Goal: Transaction & Acquisition: Book appointment/travel/reservation

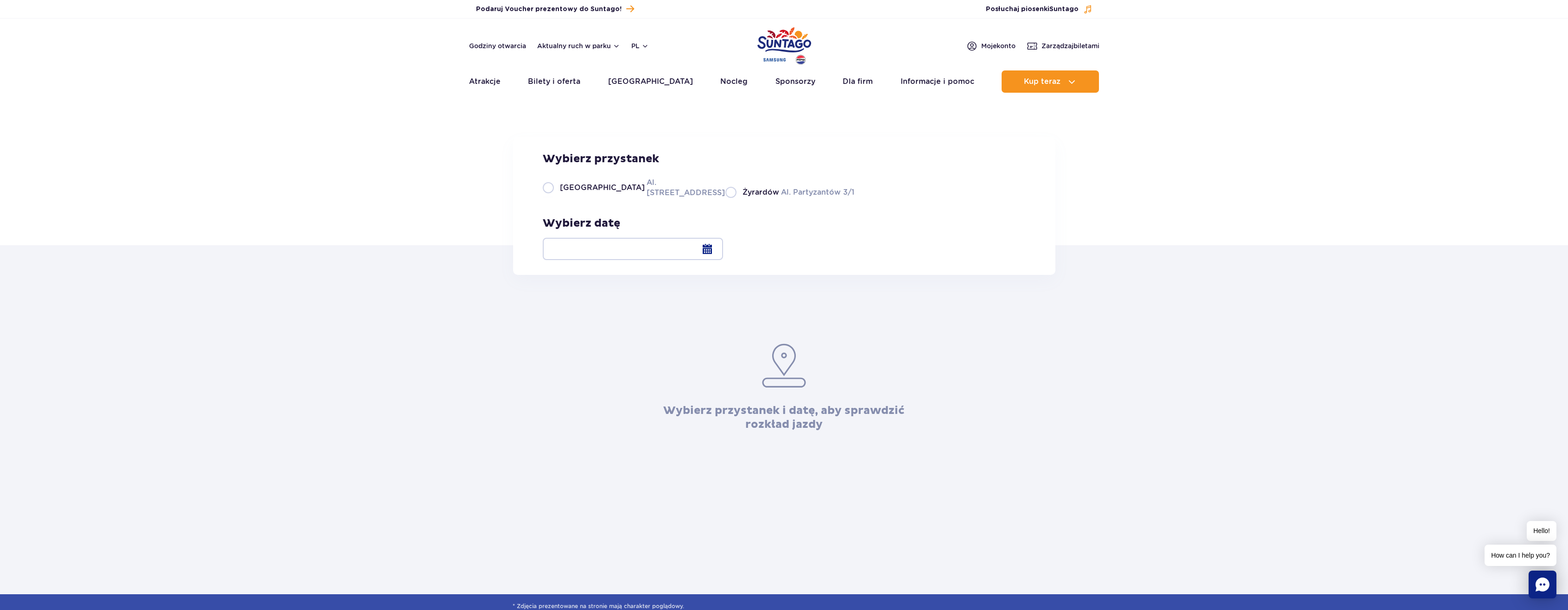
click at [591, 193] on span "[GEOGRAPHIC_DATA]" at bounding box center [602, 188] width 85 height 10
click at [553, 198] on input "Warszawa Al. [STREET_ADDRESS]" at bounding box center [548, 197] width 10 height 2
radio input "true"
click at [723, 248] on div at bounding box center [633, 249] width 180 height 22
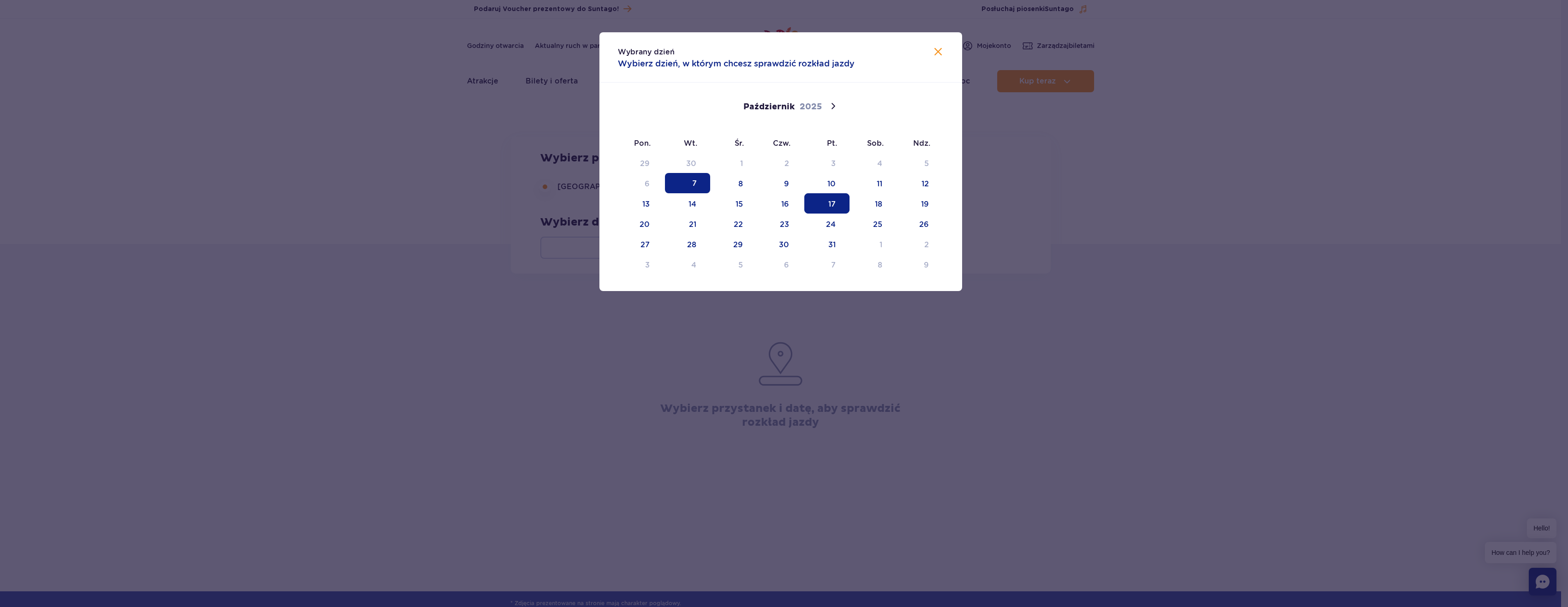
click at [830, 200] on span "17" at bounding box center [827, 203] width 45 height 20
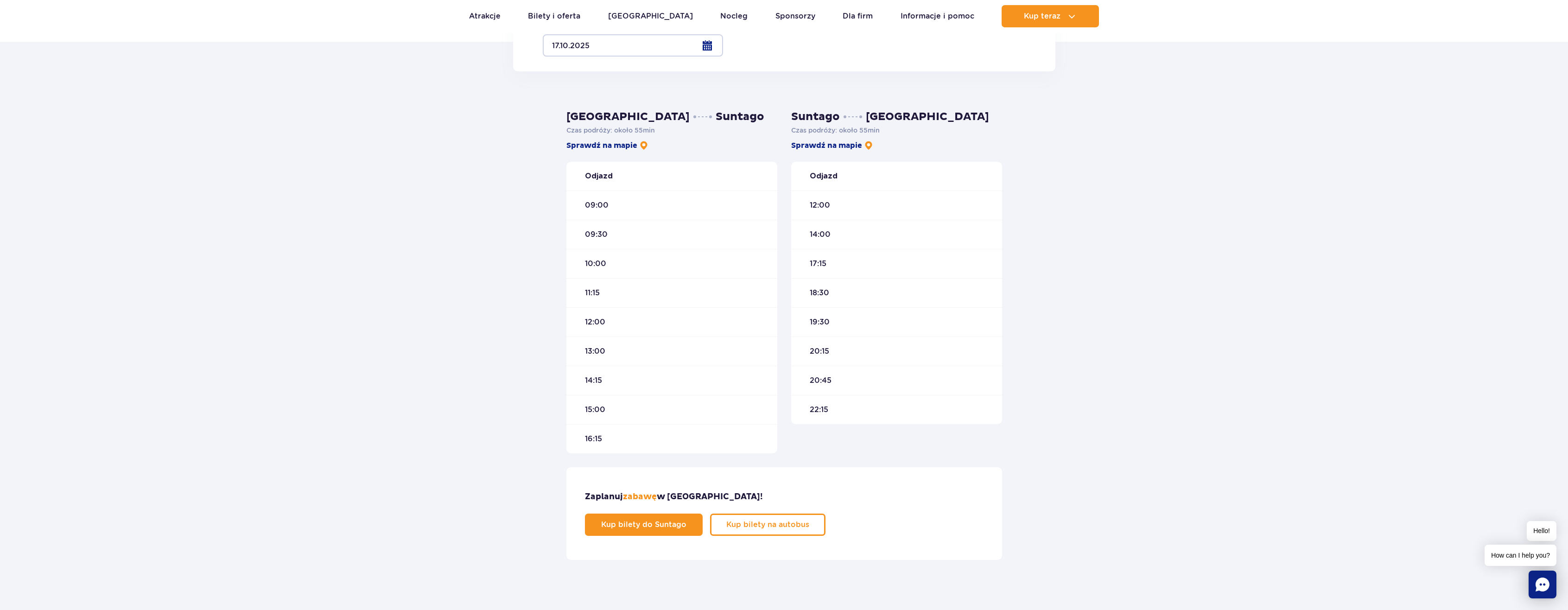
scroll to position [232, 0]
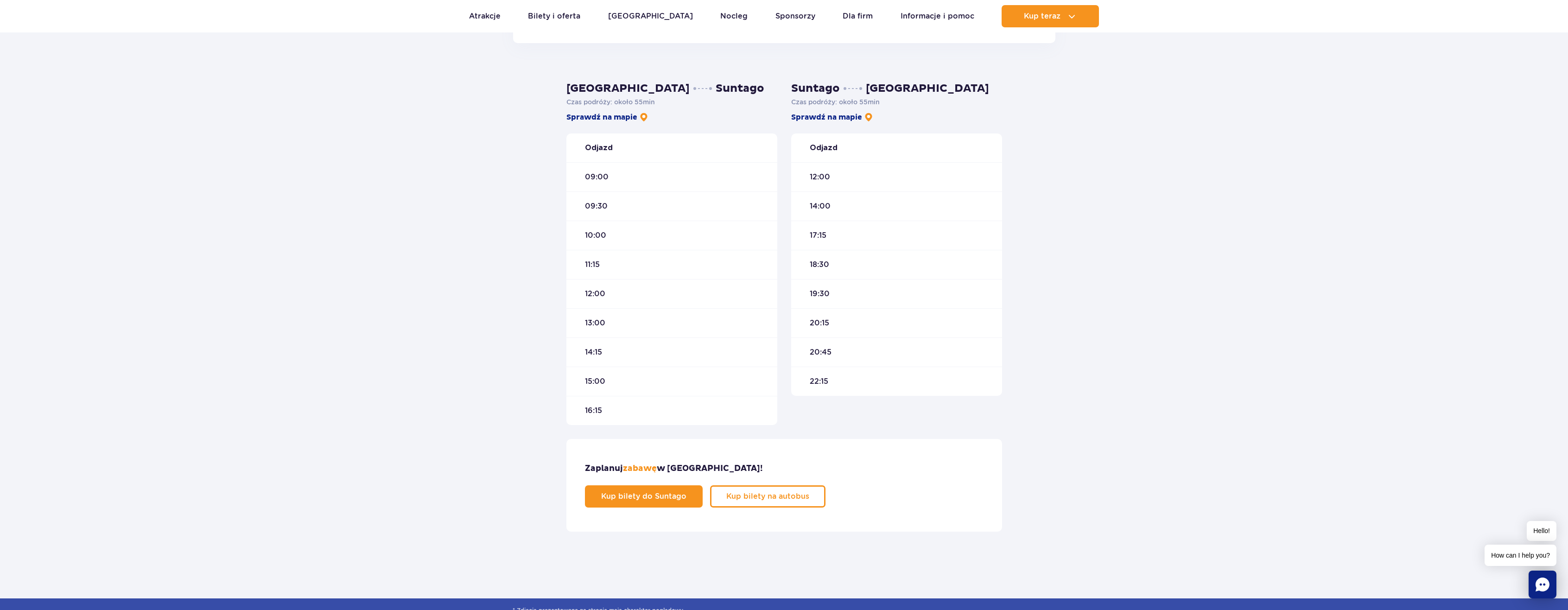
click at [589, 408] on span "16:15" at bounding box center [594, 410] width 17 height 10
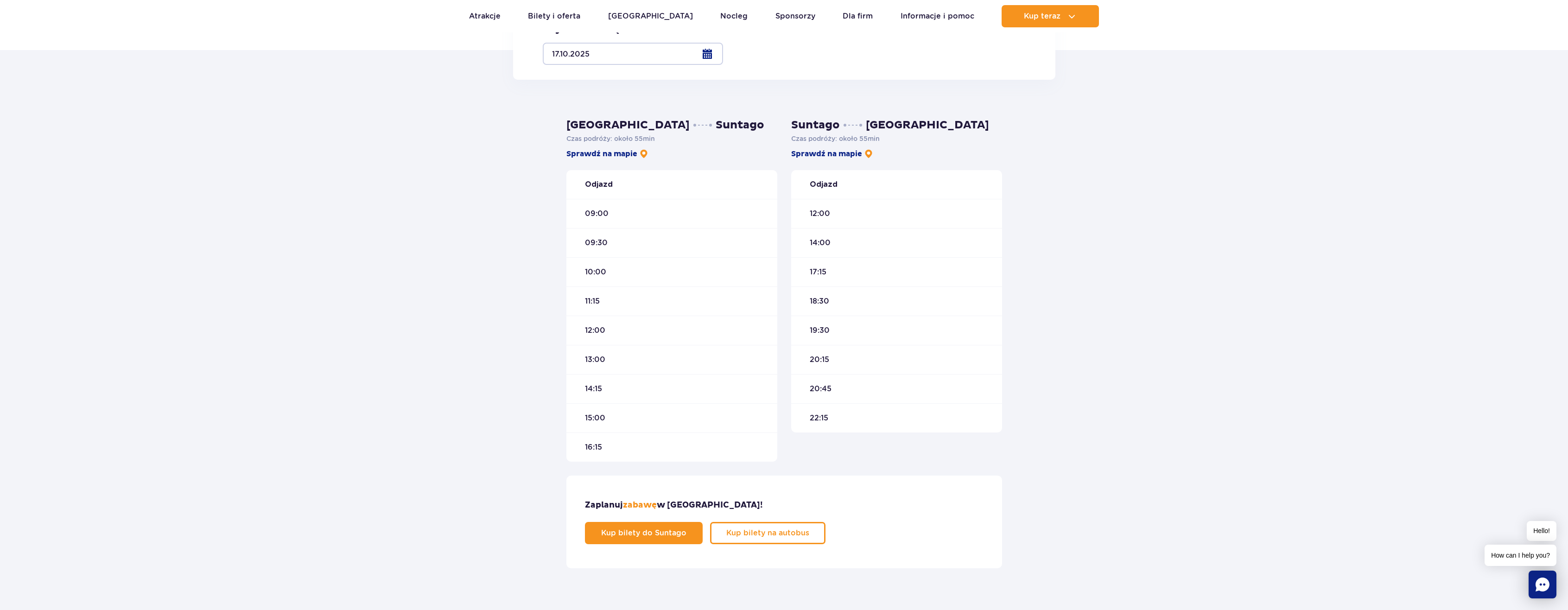
scroll to position [185, 0]
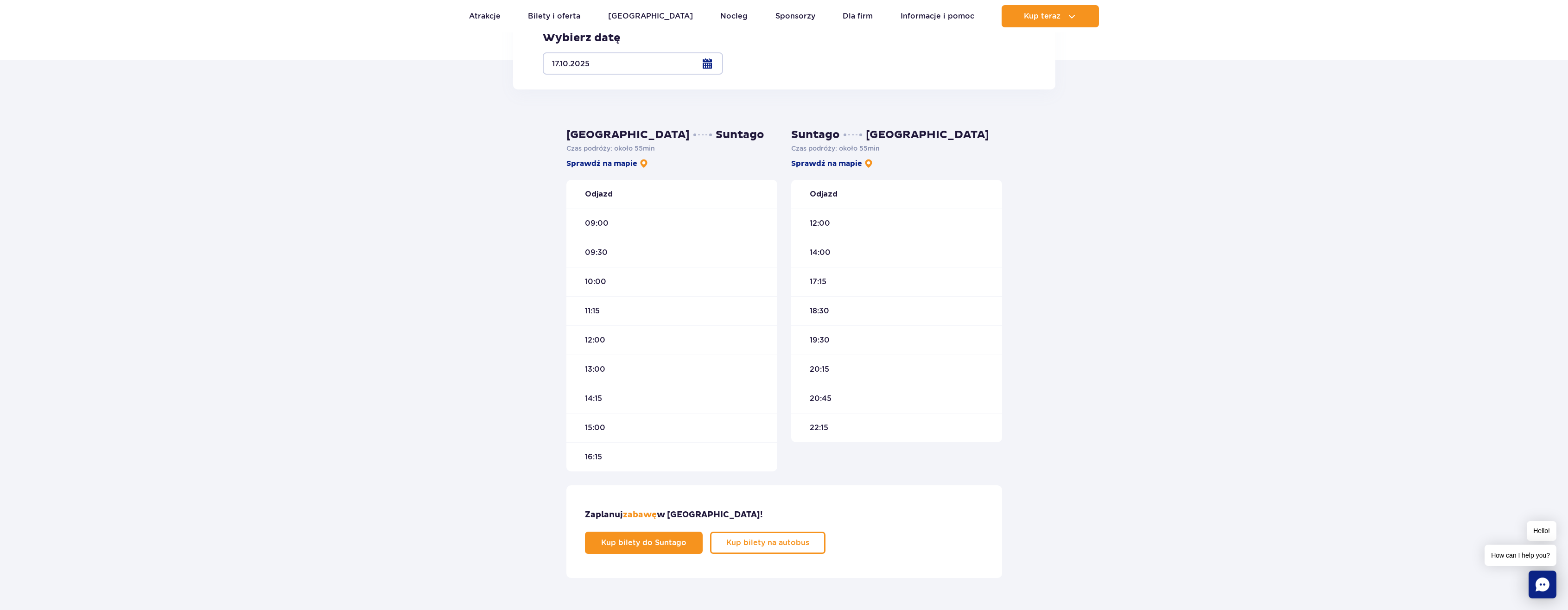
click at [595, 450] on div "16:15" at bounding box center [671, 457] width 211 height 29
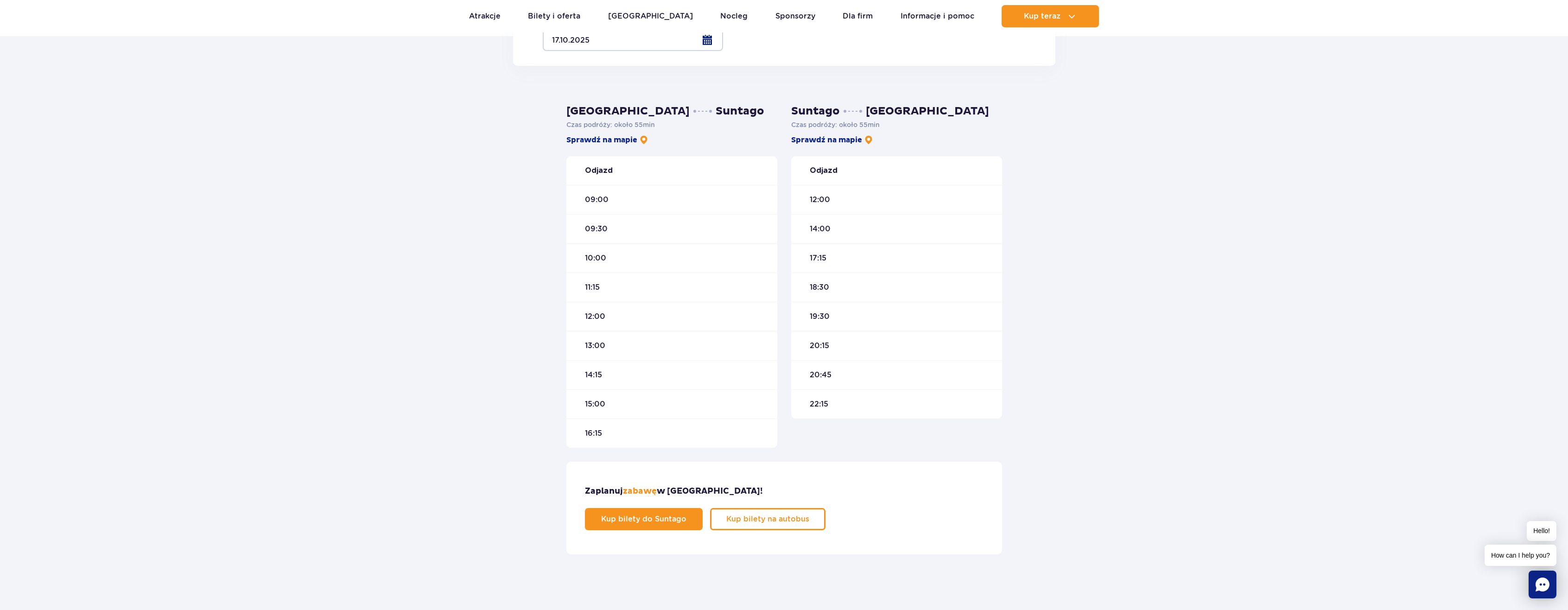
scroll to position [232, 0]
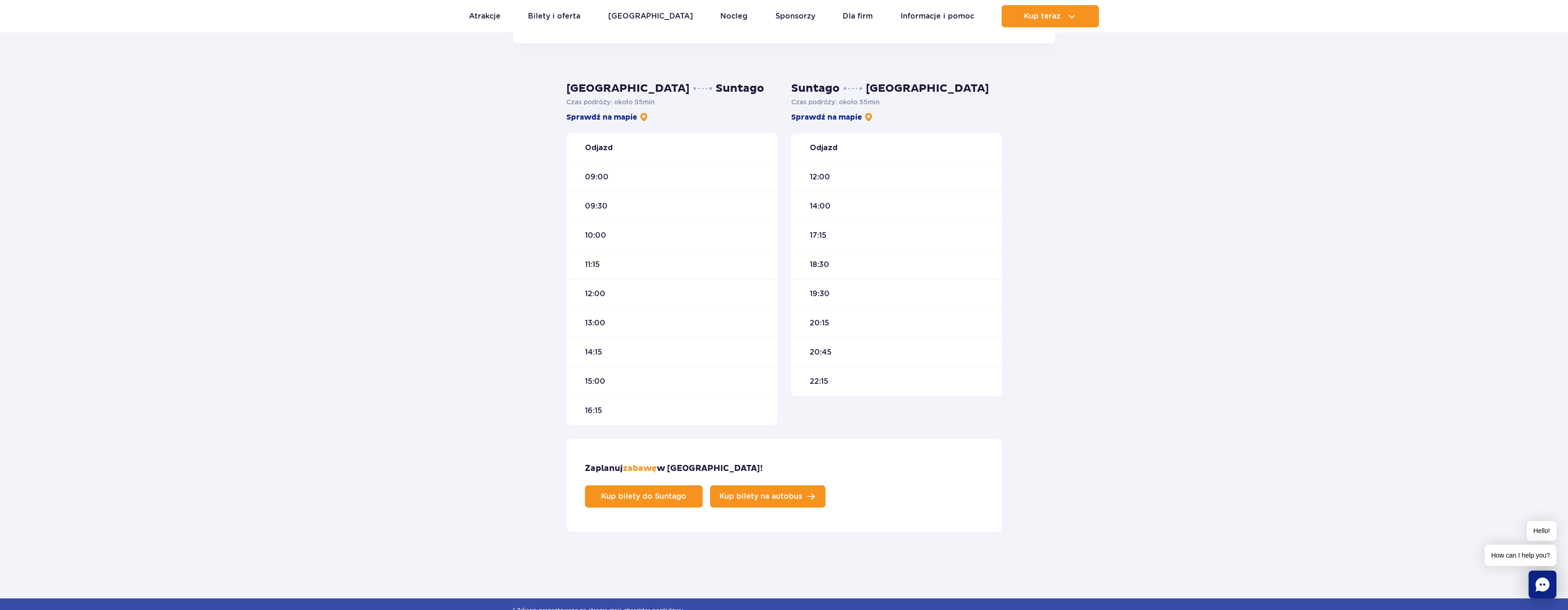
click at [802, 493] on span "Kup bilety na autobus" at bounding box center [761, 496] width 83 height 7
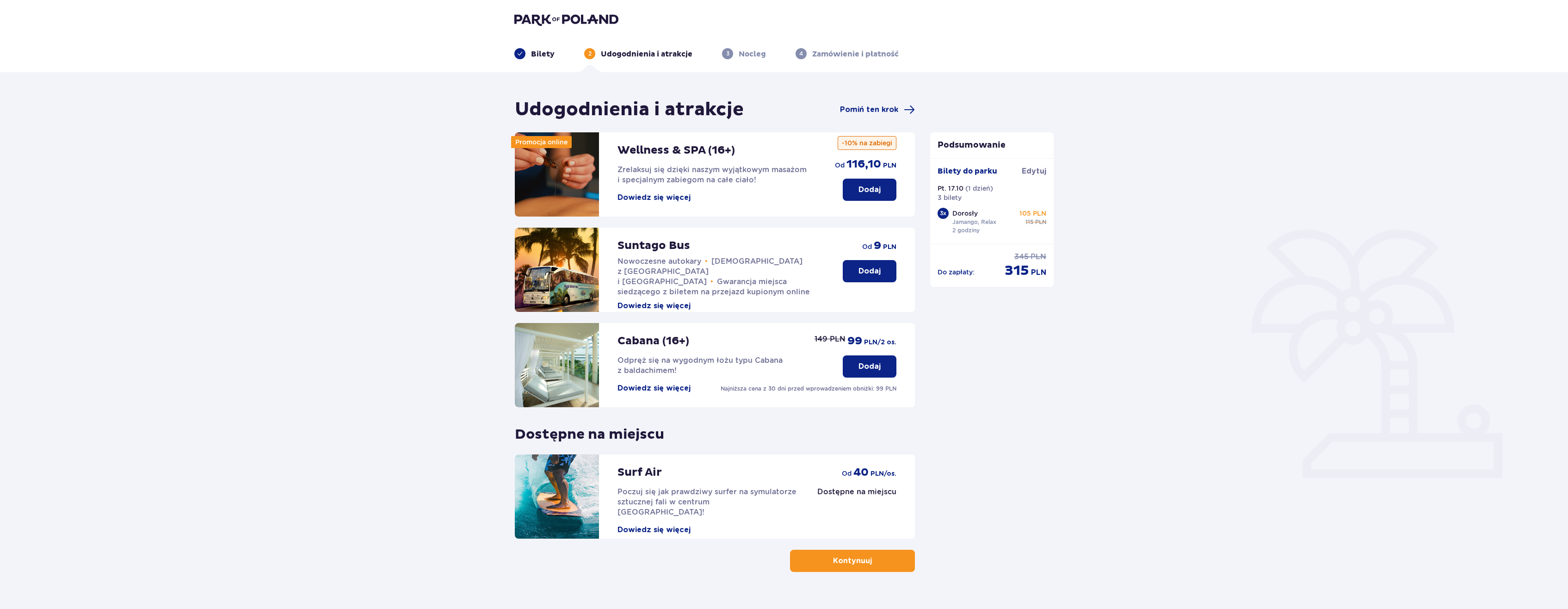
click at [858, 271] on p "Dodaj" at bounding box center [869, 271] width 22 height 10
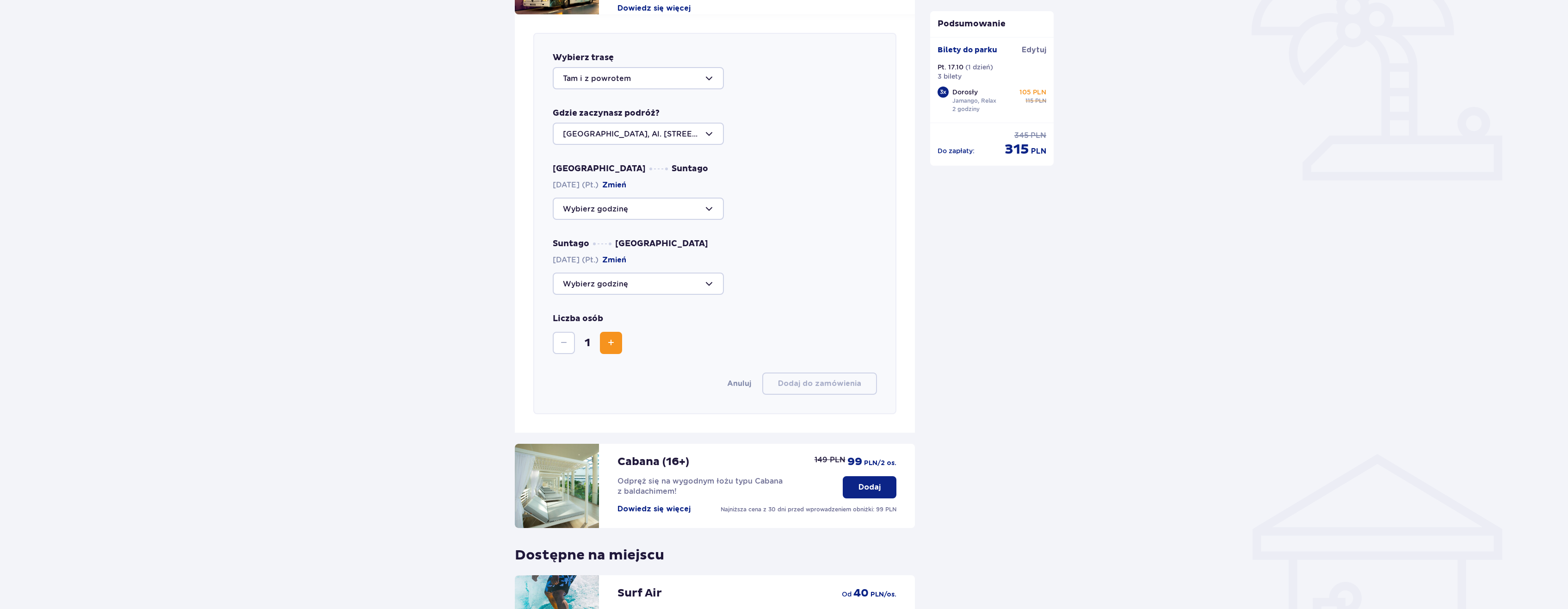
scroll to position [226, 0]
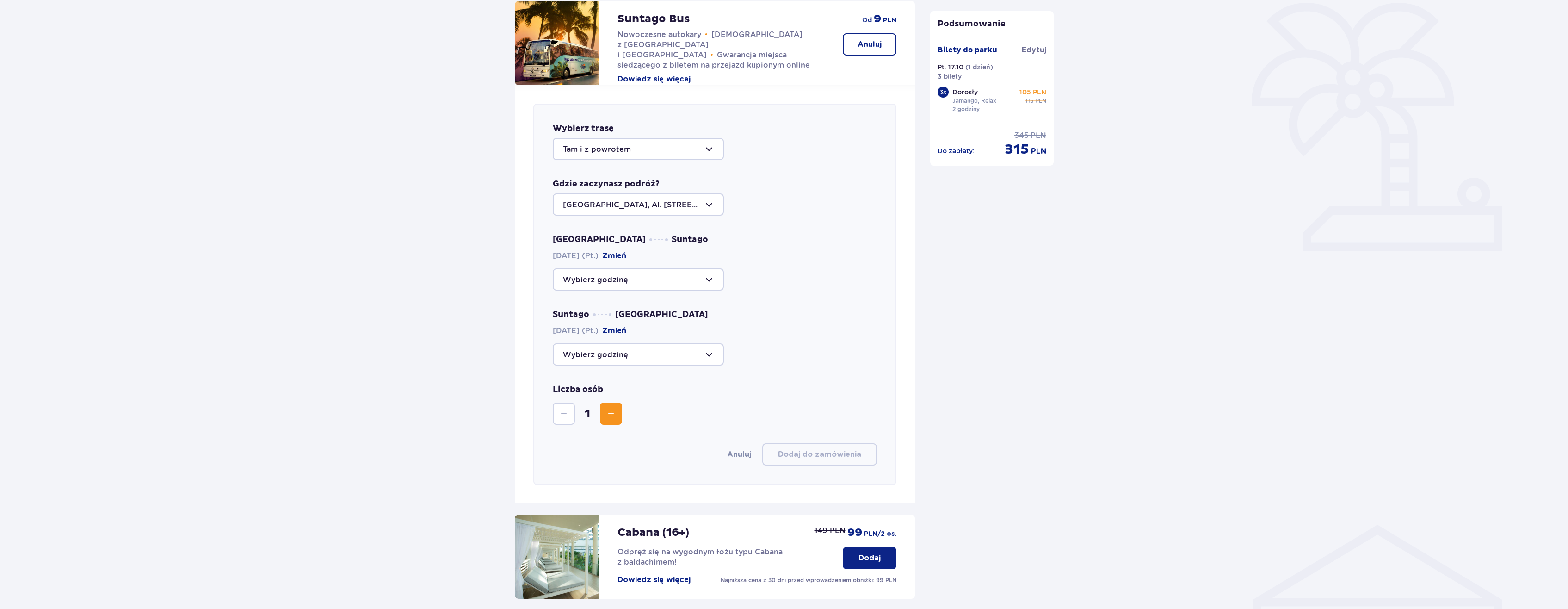
click at [701, 275] on div at bounding box center [638, 279] width 171 height 22
click at [639, 364] on span "16:15 Zostały 42 miejsca" at bounding box center [638, 370] width 169 height 20
type input "16:15"
click at [678, 350] on div at bounding box center [638, 355] width 171 height 22
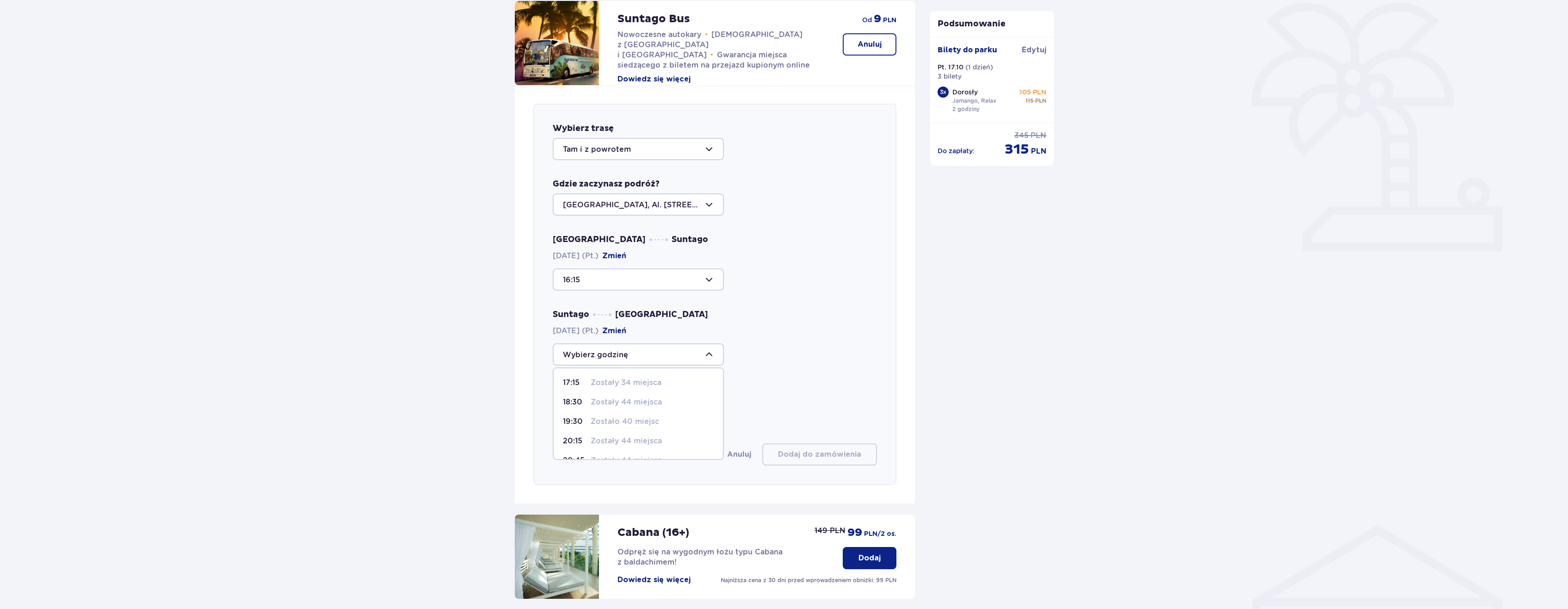
scroll to position [35, 0]
click at [634, 443] on p "Zostały 34 miejsca" at bounding box center [626, 444] width 71 height 10
type input "22:15"
click at [818, 324] on div "Suntago Warszawa 17.10.2025 (Pt.) Zmień 22:15" at bounding box center [714, 337] width 324 height 56
click at [614, 410] on span "Zwiększ" at bounding box center [611, 414] width 11 height 11
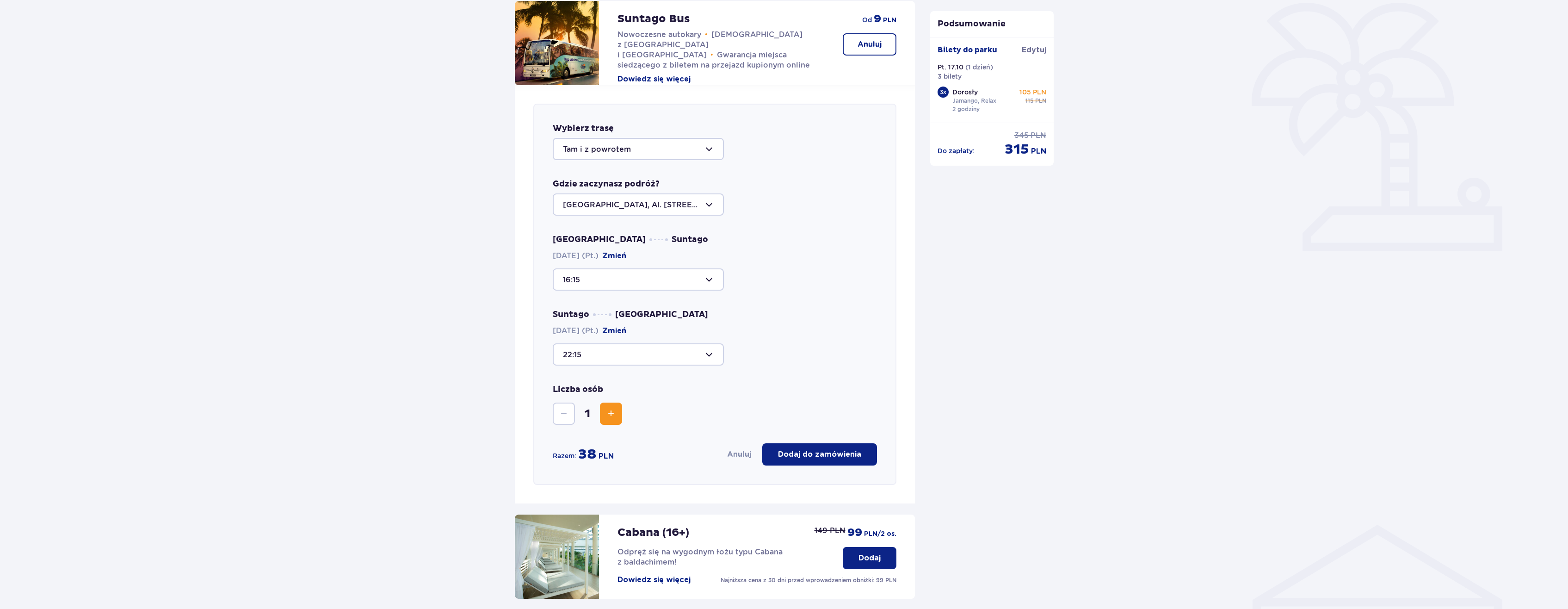
click at [614, 410] on span "Zwiększ" at bounding box center [611, 414] width 11 height 11
click at [808, 410] on div "Liczba osób 3" at bounding box center [714, 404] width 324 height 41
click at [808, 454] on p "Dodaj do zamówienia" at bounding box center [819, 454] width 83 height 10
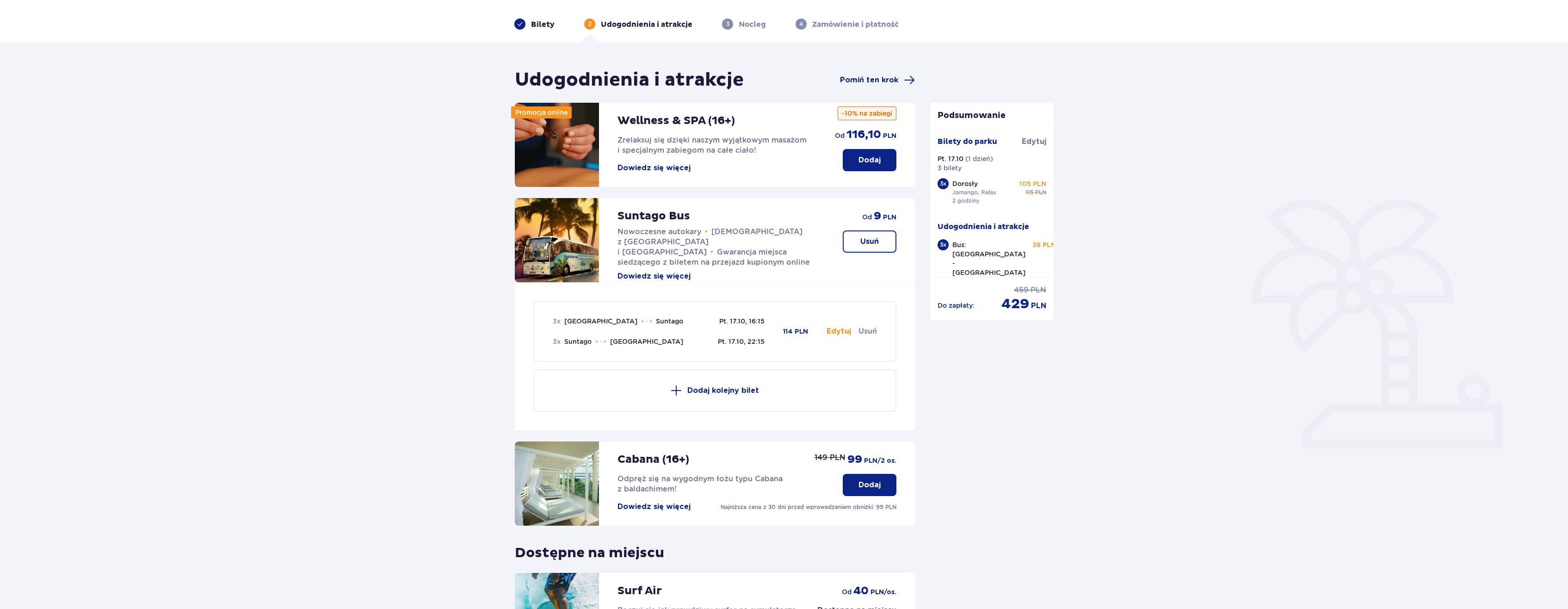
scroll to position [27, 0]
